Goal: Task Accomplishment & Management: Complete application form

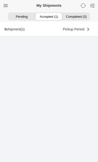
click at [51, 16] on ion-segment-button "Accepted (1)" at bounding box center [49, 16] width 27 height 7
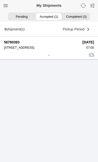
click at [51, 58] on div at bounding box center [49, 56] width 90 height 4
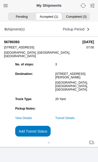
scroll to position [54, 0]
click at [75, 118] on link "Transit Details" at bounding box center [66, 119] width 20 height 4
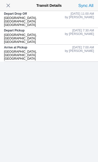
click at [12, 6] on span "button" at bounding box center [8, 5] width 7 height 7
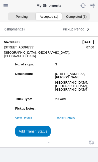
click at [0, 0] on slot "Add Transit Status" at bounding box center [0, 0] width 0 height 0
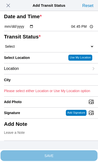
click at [83, 29] on input "16:45" at bounding box center [83, 26] width 24 height 5
type input "13:10"
click at [35, 49] on select "Select Arrive at Drop Off Arrive at Pickup Break Start Break Stop Depart Drop O…" at bounding box center [49, 46] width 90 height 5
select select "DPTPULOC"
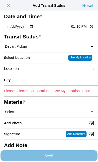
click at [39, 74] on div "Location" at bounding box center [47, 69] width 86 height 11
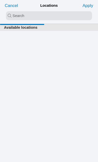
click at [21, 15] on input "search text" at bounding box center [49, 15] width 86 height 9
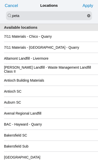
type input "peta"
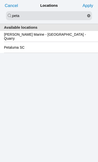
click at [0, 0] on slot "Petaluma SC" at bounding box center [0, 0] width 0 height 0
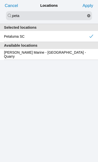
click at [0, 0] on slot "Apply" at bounding box center [0, 0] width 0 height 0
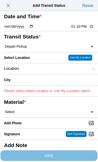
type input "Petaluma"
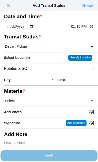
click at [36, 103] on select "Select 1" x 3" Rock 1" x 4" Rock 2" x 4" Rock Asphalt Cold Patch Backfill Spec …" at bounding box center [49, 101] width 90 height 5
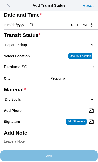
select select "708654"
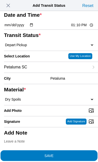
click at [75, 154] on span "SAVE" at bounding box center [49, 156] width 90 height 4
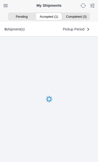
scroll to position [0, 0]
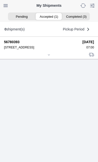
click at [52, 57] on div at bounding box center [49, 56] width 90 height 4
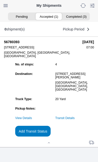
scroll to position [45, 0]
click at [0, 0] on slot "Add Transit Status" at bounding box center [0, 0] width 0 height 0
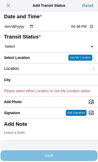
click at [86, 29] on input "16:46" at bounding box center [83, 26] width 24 height 5
type input "15:55"
click at [32, 49] on select "Select Arrive at Drop Off Arrive at Pickup Break Start Break Stop Depart Drop O…" at bounding box center [49, 46] width 90 height 5
select select "DPTDLVLOC"
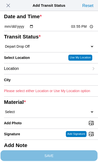
click at [42, 74] on div "Location" at bounding box center [47, 69] width 86 height 11
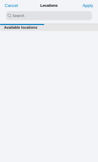
click at [22, 14] on input "search text" at bounding box center [49, 15] width 86 height 9
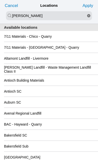
type input "[PERSON_NAME]"
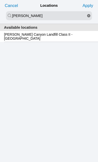
click at [0, 0] on slot "[PERSON_NAME] Canyon Landfill Class II - [GEOGRAPHIC_DATA]" at bounding box center [0, 0] width 0 height 0
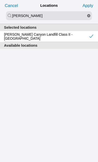
click at [0, 0] on slot "Apply" at bounding box center [0, 0] width 0 height 0
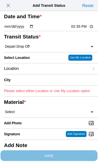
type input "[GEOGRAPHIC_DATA]"
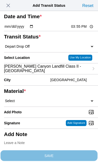
scroll to position [32, 0]
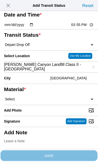
click at [41, 102] on select "Select 1" x 3" Rock 1" x 4" Rock 2" x 4" Rock Asphalt Cold Patch Backfill Spec …" at bounding box center [49, 99] width 90 height 5
select select "708654"
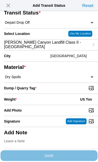
click at [42, 91] on input "Dump / Quarry Tag *" at bounding box center [51, 89] width 94 height 6
type input "C:\fakepath\image.jpg"
click at [40, 105] on div "Weight * US Ton" at bounding box center [49, 99] width 90 height 11
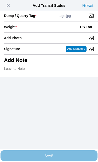
scroll to position [103, 0]
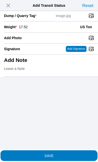
type input "17.52"
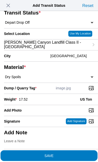
scroll to position [86, 0]
click at [68, 154] on span "SAVE" at bounding box center [49, 156] width 90 height 4
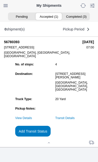
scroll to position [0, 0]
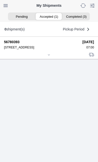
click at [53, 57] on div at bounding box center [49, 56] width 90 height 4
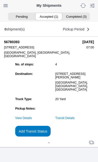
scroll to position [49, 0]
click at [0, 0] on slot "Add Transit Status" at bounding box center [0, 0] width 0 height 0
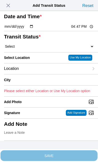
click at [83, 29] on input "16:47" at bounding box center [83, 26] width 24 height 5
type input "15:56"
click at [37, 49] on select "Select Arrive at Drop Off Arrive at Pickup Break Start Break Stop Depart Drop O…" at bounding box center [49, 46] width 90 height 5
select select "BREAKSTART"
click at [44, 74] on div "Location" at bounding box center [47, 69] width 86 height 11
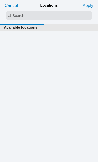
click at [31, 15] on input "search text" at bounding box center [49, 15] width 86 height 9
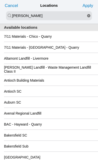
type input "[PERSON_NAME]"
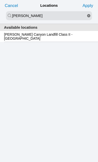
click at [0, 0] on slot "[PERSON_NAME] Canyon Landfill Class II - [GEOGRAPHIC_DATA]" at bounding box center [0, 0] width 0 height 0
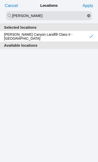
click at [0, 0] on slot "Apply" at bounding box center [0, 0] width 0 height 0
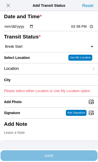
type input "[GEOGRAPHIC_DATA]"
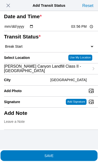
click at [67, 154] on span "SAVE" at bounding box center [49, 156] width 90 height 4
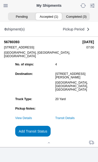
click at [0, 0] on slot "Add Transit Status" at bounding box center [0, 0] width 0 height 0
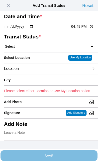
click at [85, 29] on input "16:48" at bounding box center [83, 26] width 24 height 5
type input "16:25"
click at [39, 49] on select "Select Arrive at Drop Off Arrive at Pickup Break Start Break Stop Depart Drop O…" at bounding box center [49, 46] width 90 height 5
select select "BREAKSTOP"
click at [39, 74] on div "Location" at bounding box center [47, 69] width 86 height 11
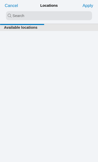
click at [28, 14] on input "search text" at bounding box center [49, 15] width 86 height 9
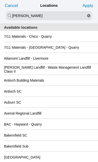
type input "[PERSON_NAME]"
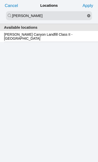
click at [0, 0] on slot "[PERSON_NAME] Canyon Landfill Class II - [GEOGRAPHIC_DATA]" at bounding box center [0, 0] width 0 height 0
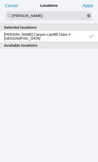
click at [0, 0] on slot "Apply" at bounding box center [0, 0] width 0 height 0
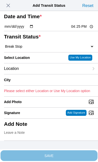
type input "[GEOGRAPHIC_DATA]"
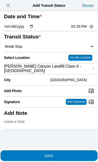
click at [68, 154] on span "SAVE" at bounding box center [49, 156] width 90 height 4
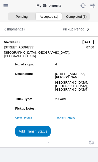
click at [75, 120] on link "Transit Details" at bounding box center [66, 119] width 20 height 4
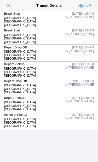
click at [11, 5] on span "button" at bounding box center [8, 5] width 7 height 7
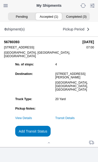
click at [0, 0] on slot "Add Transit Status" at bounding box center [0, 0] width 0 height 0
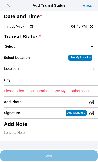
click at [85, 29] on input "16:48" at bounding box center [83, 26] width 24 height 5
type input "19:00"
click at [34, 49] on select "Select Arrive at Drop Off Arrive at Pickup Break Start Break Stop Depart Drop O…" at bounding box center [49, 46] width 90 height 5
select select "DELIVRED"
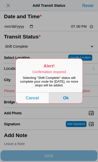
click at [72, 104] on button "Ok" at bounding box center [66, 98] width 34 height 11
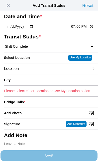
click at [40, 74] on div "Location" at bounding box center [47, 69] width 86 height 11
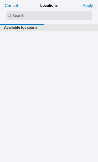
click at [20, 16] on input "search text" at bounding box center [49, 15] width 86 height 9
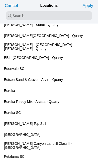
scroll to position [497, 0]
click at [0, 0] on slot "[GEOGRAPHIC_DATA]" at bounding box center [0, 0] width 0 height 0
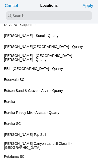
click at [0, 0] on slot "Apply" at bounding box center [0, 0] width 0 height 0
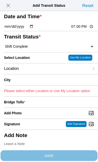
type input "[GEOGRAPHIC_DATA]"
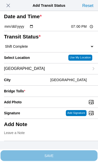
click at [55, 97] on div "Bridge Tolls *" at bounding box center [49, 91] width 90 height 11
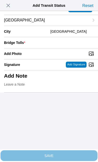
scroll to position [49, 0]
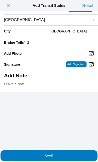
type input "2"
click at [60, 56] on input "Add Photo" at bounding box center [51, 54] width 94 height 6
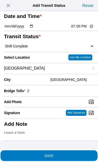
scroll to position [42, 0]
type input "C:\fakepath\image.jpg"
click at [53, 132] on div "Add Note" at bounding box center [49, 130] width 90 height 22
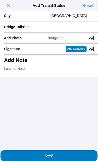
scroll to position [107, 0]
type textarea "1"
type textarea "o"
click at [9, 64] on textarea "1 Loa" at bounding box center [49, 70] width 90 height 13
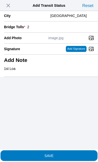
click at [31, 64] on textarea "1st Loa" at bounding box center [49, 70] width 90 height 13
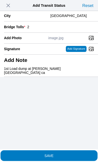
type textarea "1st Load dump at [PERSON_NAME][GEOGRAPHIC_DATA] ca"
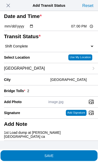
scroll to position [42, 0]
click at [68, 154] on span "SAVE" at bounding box center [49, 156] width 90 height 4
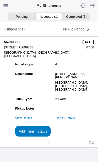
scroll to position [0, 0]
